Goal: Task Accomplishment & Management: Use online tool/utility

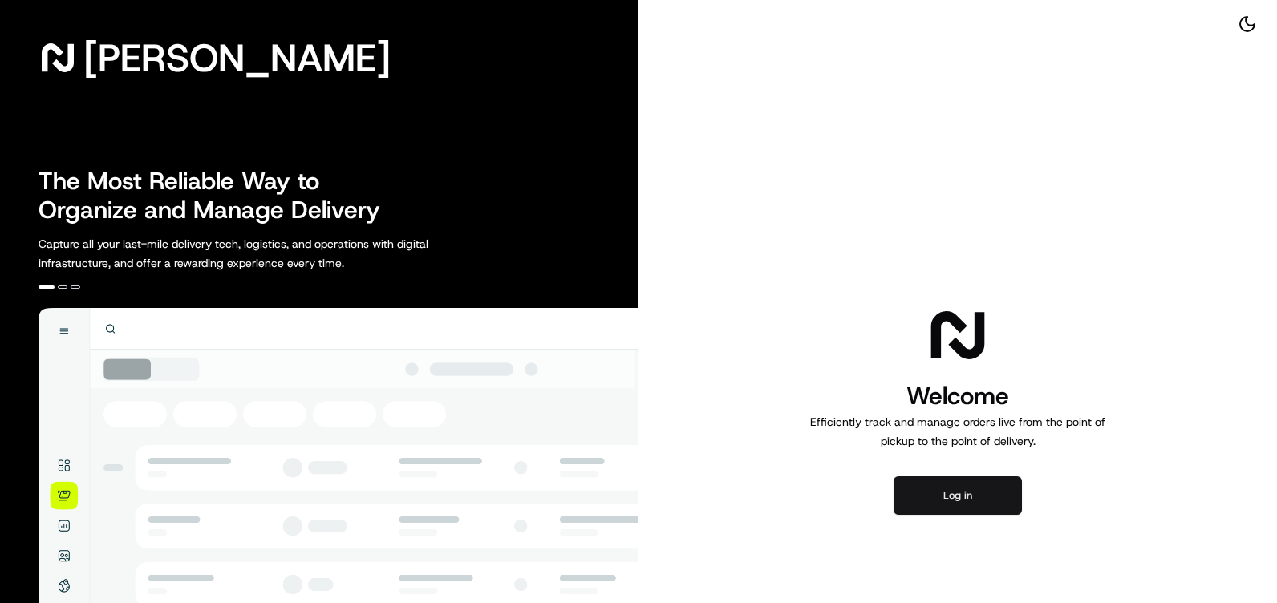
click at [969, 502] on button "Log in" at bounding box center [958, 495] width 128 height 39
click at [975, 476] on button "Log in" at bounding box center [958, 495] width 128 height 39
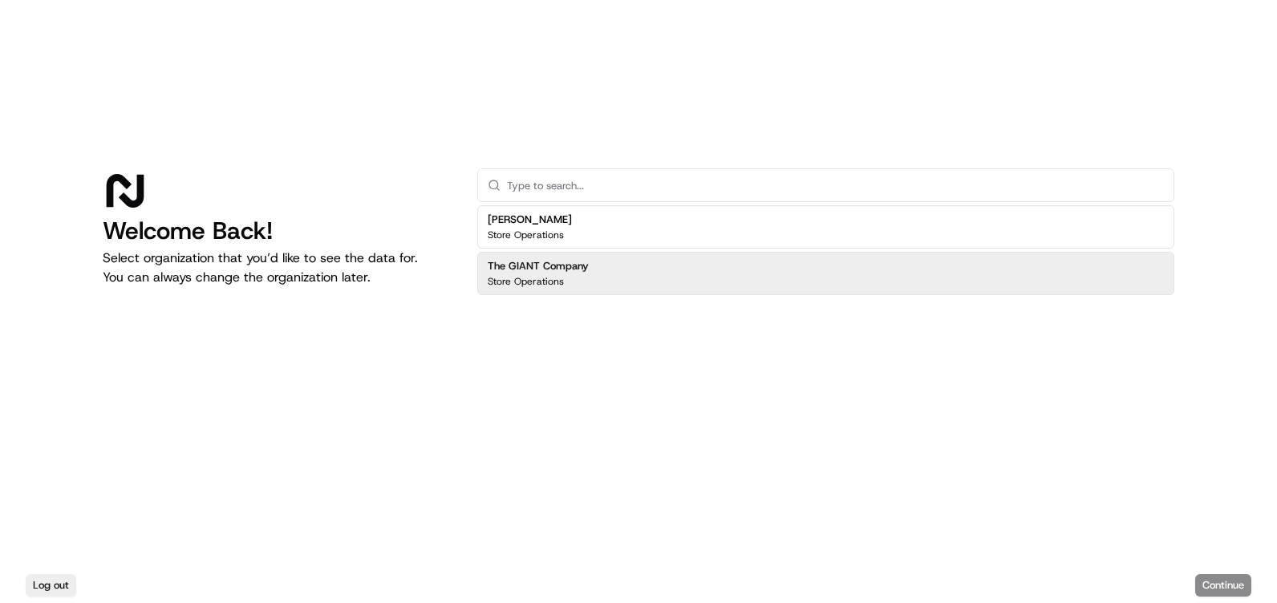
click at [554, 283] on p "Store Operations" at bounding box center [526, 281] width 76 height 13
click at [1204, 590] on button "Continue" at bounding box center [1223, 585] width 56 height 22
